Goal: Task Accomplishment & Management: Manage account settings

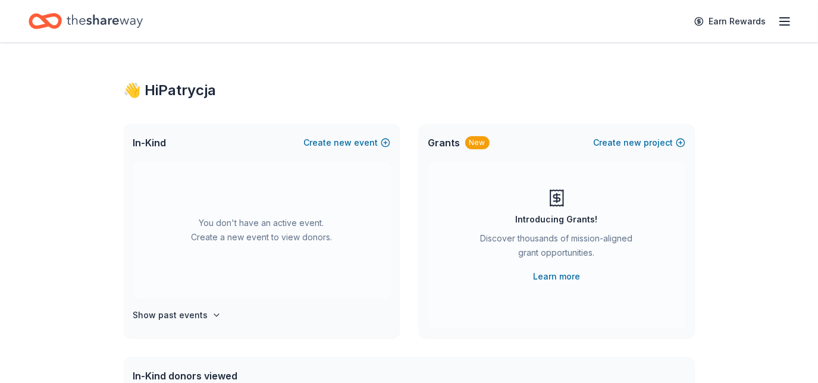
click at [571, 279] on link "Learn more" at bounding box center [556, 276] width 47 height 14
click at [569, 277] on link "Learn more" at bounding box center [556, 276] width 47 height 14
click at [782, 23] on icon "button" at bounding box center [784, 21] width 14 height 14
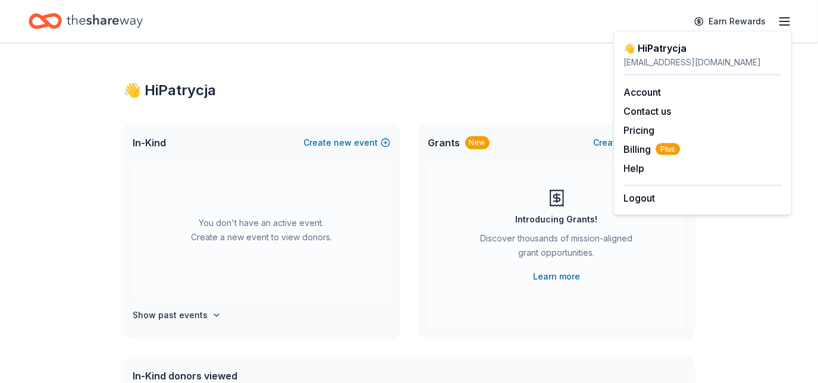
click at [647, 87] on link "Account" at bounding box center [641, 92] width 37 height 12
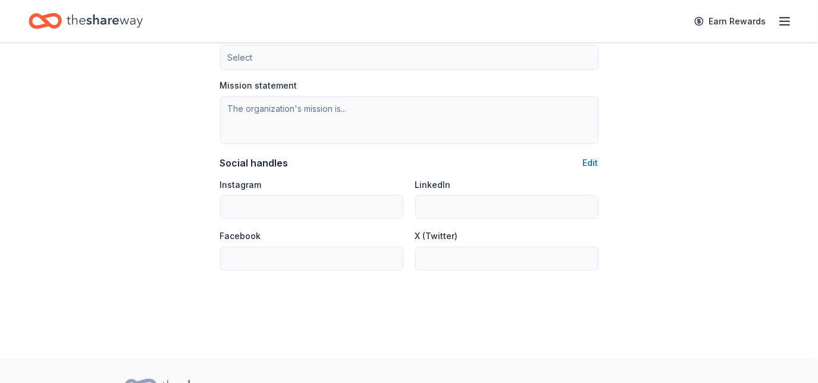
scroll to position [806, 0]
